Goal: Find specific page/section: Find specific page/section

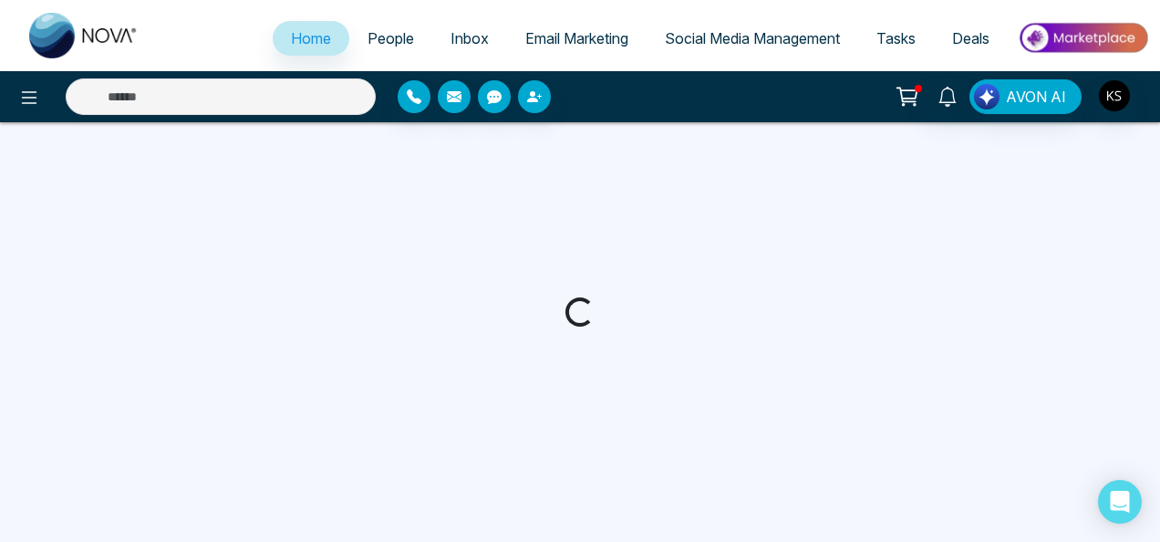
select select "*"
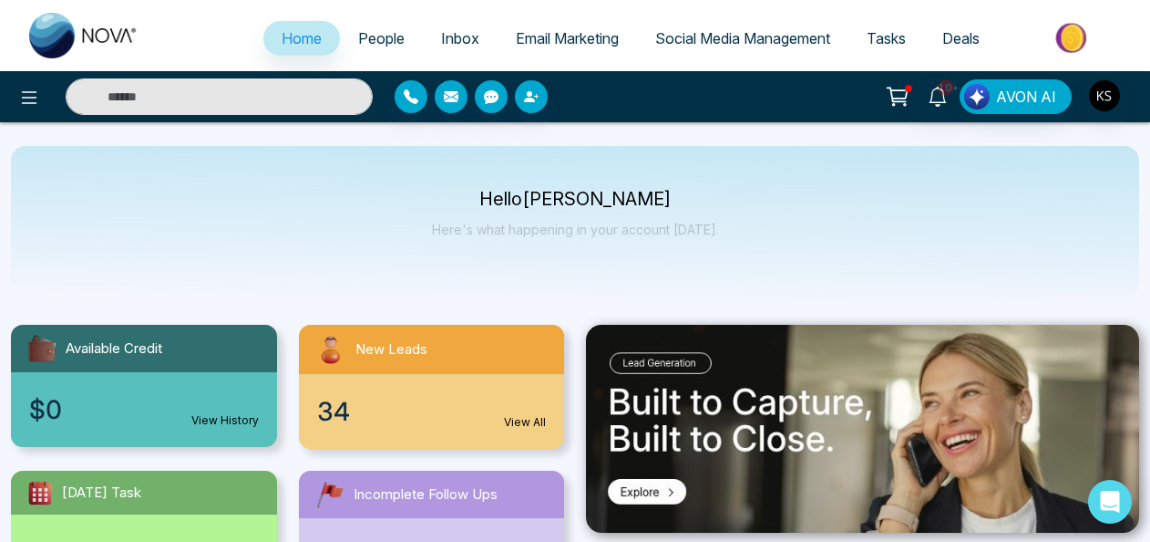
click at [518, 419] on link "View All" at bounding box center [525, 422] width 42 height 16
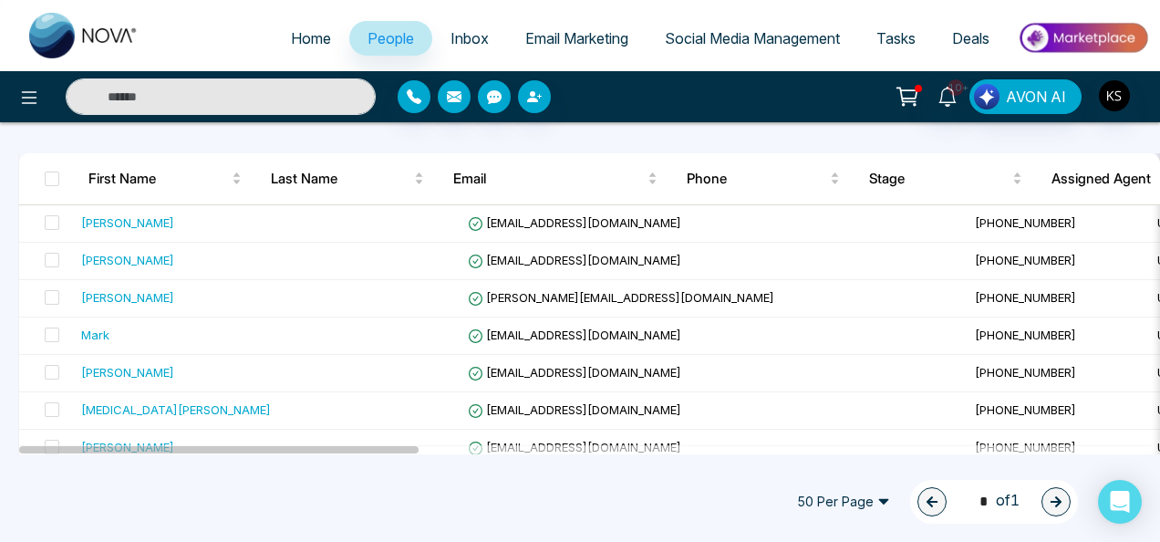
scroll to position [35, 0]
